Goal: Task Accomplishment & Management: Use online tool/utility

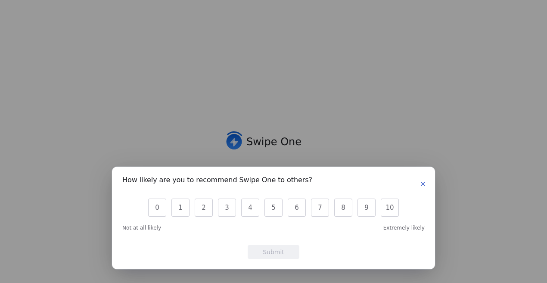
click at [426, 184] on button "button" at bounding box center [423, 184] width 10 height 10
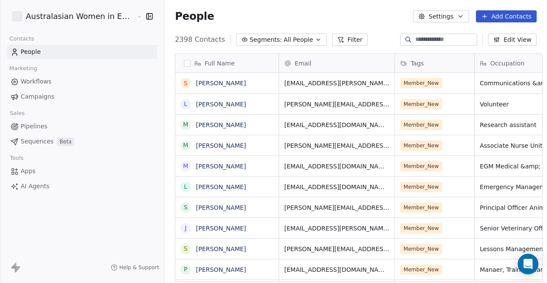
scroll to position [242, 381]
click at [146, 13] on icon "button" at bounding box center [149, 16] width 6 height 6
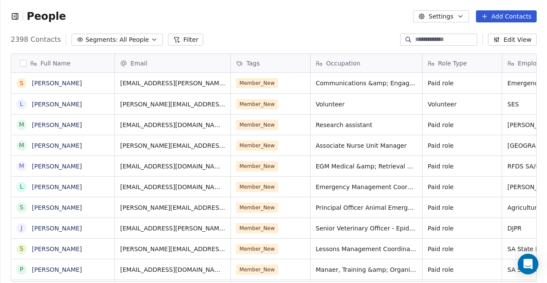
scroll to position [7, 7]
click at [182, 44] on div "2398 Contacts Segments: All People Filter Edit View" at bounding box center [273, 40] width 546 height 14
click at [180, 37] on button "Filter" at bounding box center [186, 40] width 36 height 12
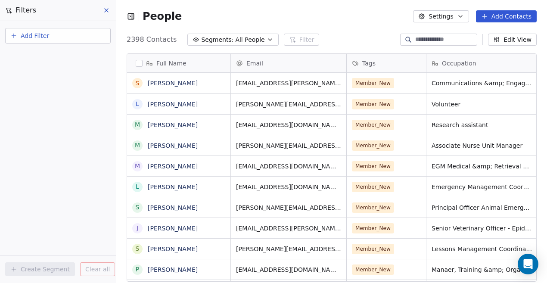
click at [61, 40] on button "Add Filter" at bounding box center [57, 35] width 105 height 15
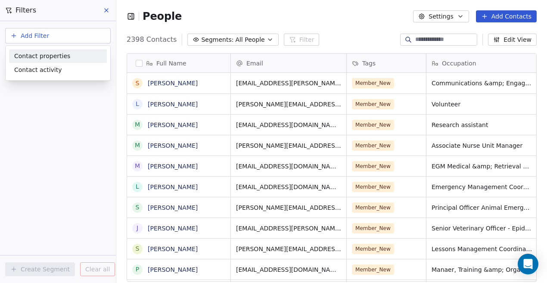
click at [22, 60] on div "Contact properties" at bounding box center [58, 56] width 98 height 14
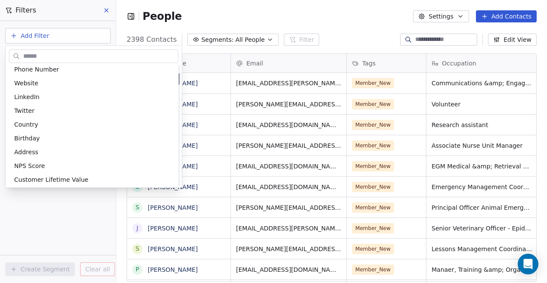
scroll to position [86, 0]
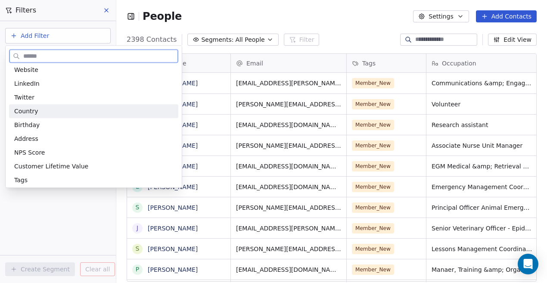
click at [36, 110] on div "Country" at bounding box center [93, 111] width 159 height 9
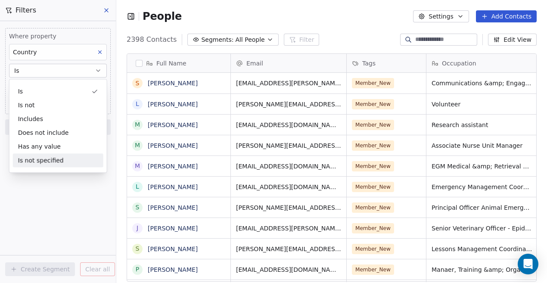
click at [76, 199] on div "Where property Country Is Select Country Add filter to this group Add another f…" at bounding box center [58, 152] width 116 height 262
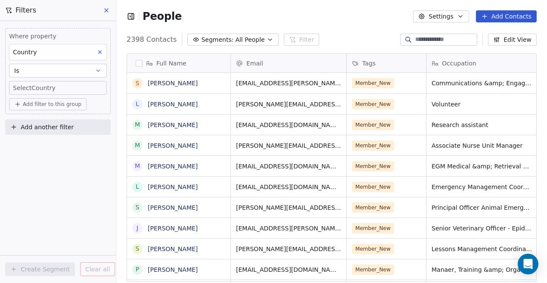
click at [62, 85] on body "Filters Where property Country Is Select Country Add filter to this group Add a…" at bounding box center [273, 141] width 547 height 283
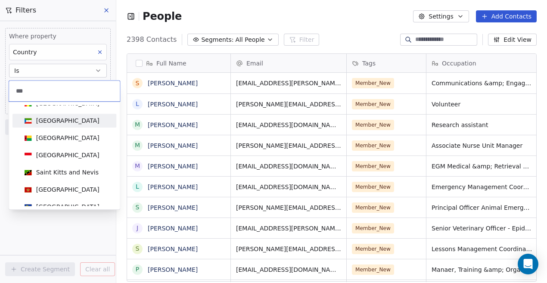
scroll to position [0, 0]
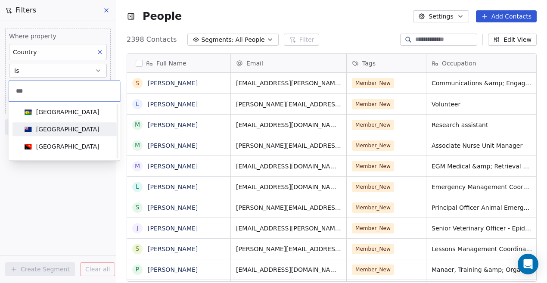
type input "***"
click at [52, 129] on div "[GEOGRAPHIC_DATA]" at bounding box center [67, 129] width 63 height 9
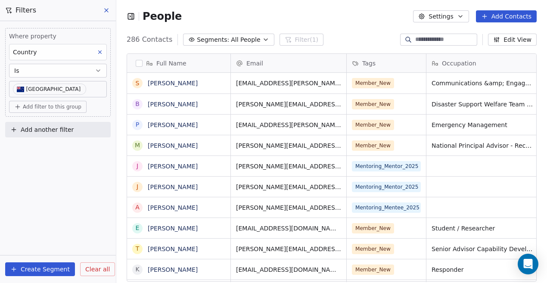
scroll to position [242, 424]
click at [442, 40] on input at bounding box center [445, 39] width 60 height 9
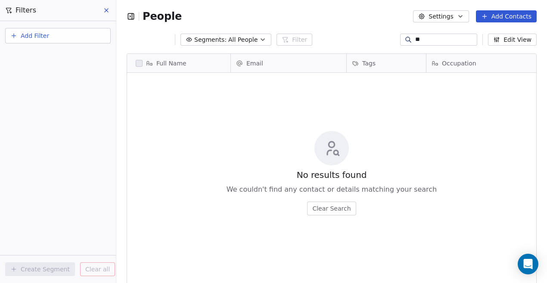
type input "*"
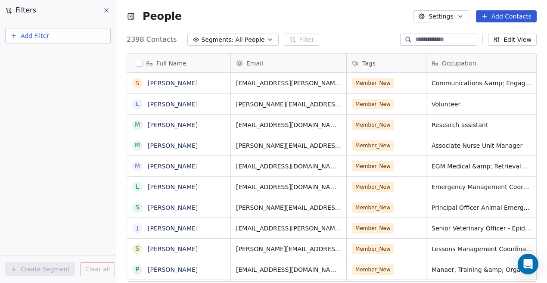
click at [34, 31] on button "Add Filter" at bounding box center [57, 35] width 105 height 15
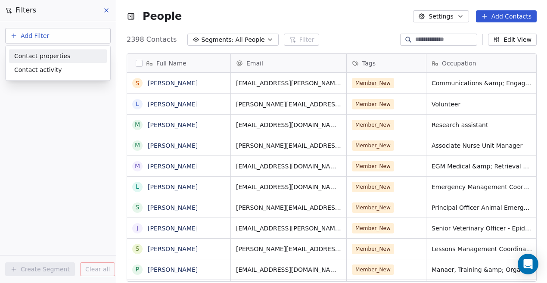
click at [41, 61] on div "Contact properties" at bounding box center [58, 56] width 98 height 14
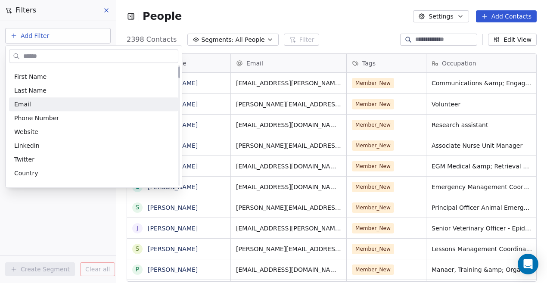
scroll to position [43, 0]
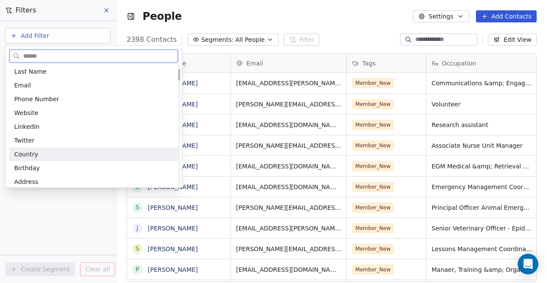
click at [34, 154] on span "Country" at bounding box center [26, 154] width 24 height 9
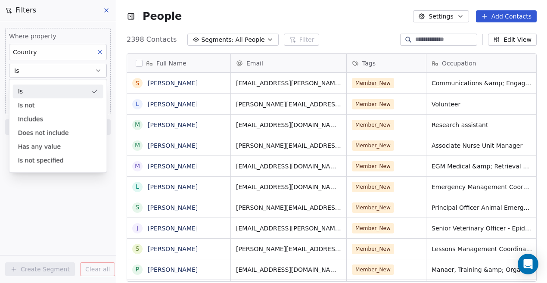
click at [56, 93] on div "Is" at bounding box center [58, 91] width 90 height 14
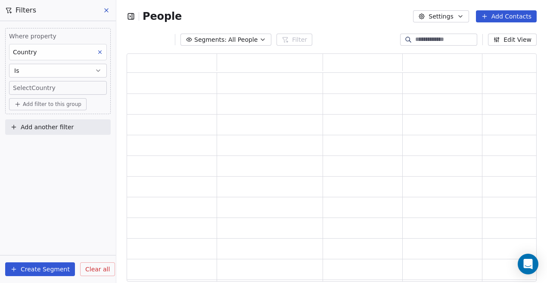
scroll to position [221, 403]
click at [46, 88] on body "Filters Where property Country Is Select Country Add filter to this group Add a…" at bounding box center [273, 141] width 547 height 283
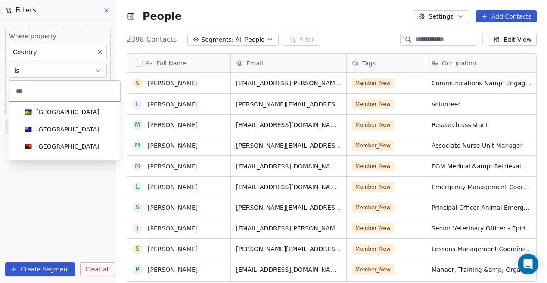
scroll to position [242, 424]
type input "***"
click at [46, 133] on span "[GEOGRAPHIC_DATA]" at bounding box center [62, 128] width 82 height 9
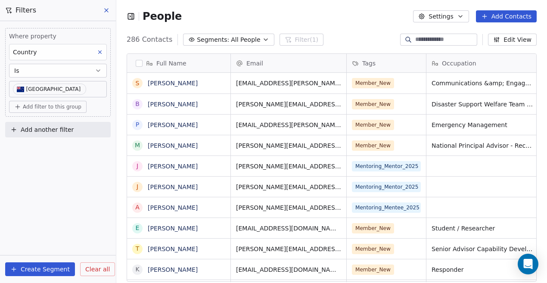
click at [44, 132] on span "Add another filter" at bounding box center [47, 129] width 53 height 9
click at [46, 163] on span "Contact activity" at bounding box center [38, 162] width 48 height 9
click at [19, 129] on html "Filters Where property Country Is [GEOGRAPHIC_DATA] Add filter to this group Ad…" at bounding box center [273, 141] width 547 height 283
click at [18, 129] on button "Add another filter" at bounding box center [57, 129] width 105 height 15
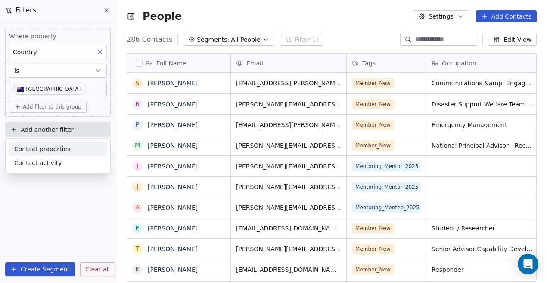
click at [28, 145] on span "Contact properties" at bounding box center [42, 148] width 56 height 9
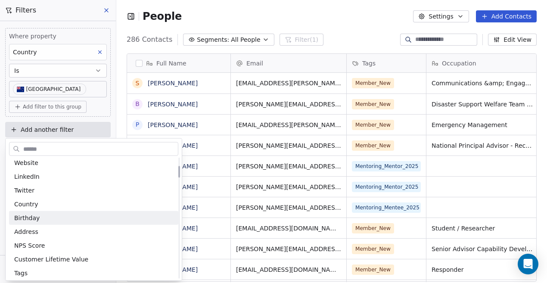
scroll to position [129, 0]
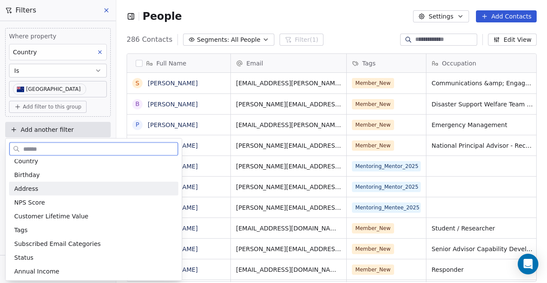
click at [46, 189] on div "Address" at bounding box center [93, 188] width 159 height 9
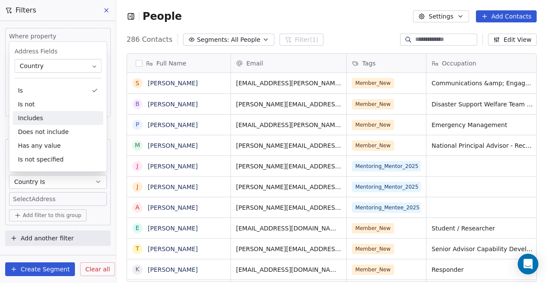
click at [34, 113] on div "Includes" at bounding box center [58, 118] width 90 height 14
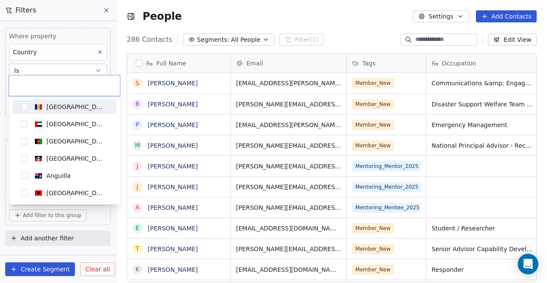
click at [34, 199] on body "Filters Where property Country Is [GEOGRAPHIC_DATA] Add filter to this group an…" at bounding box center [273, 141] width 547 height 283
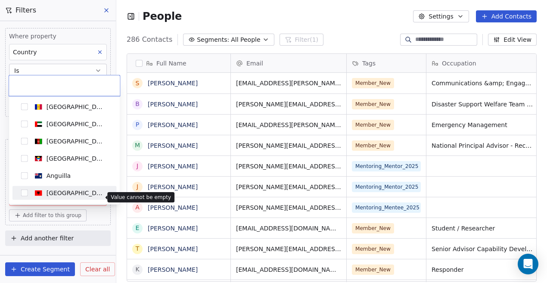
click at [99, 218] on html "Filters Where property Country Is [GEOGRAPHIC_DATA] Add filter to this group an…" at bounding box center [273, 141] width 547 height 283
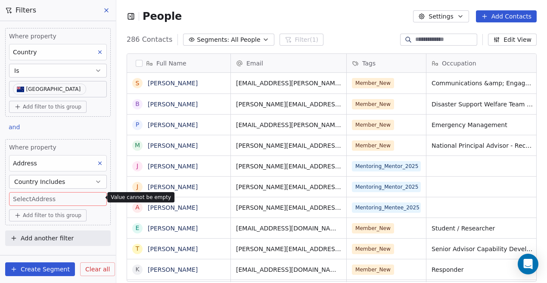
click at [74, 196] on body "Filters Where property Country Is [GEOGRAPHIC_DATA] Add filter to this group an…" at bounding box center [273, 141] width 547 height 283
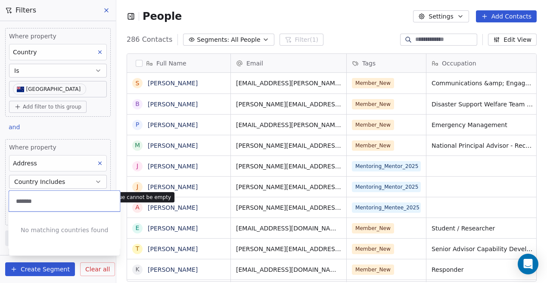
type input "********"
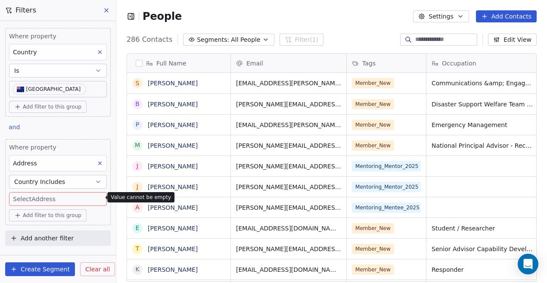
click at [100, 162] on icon at bounding box center [100, 163] width 6 height 6
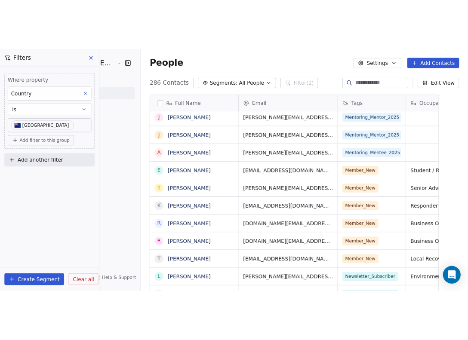
scroll to position [293, 352]
